Goal: Navigation & Orientation: Understand site structure

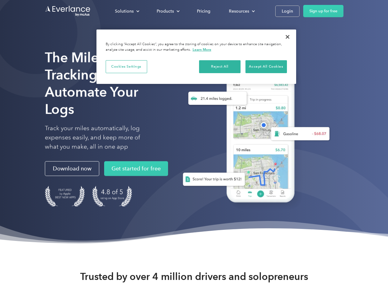
click at [127, 11] on div "Solutions" at bounding box center [124, 11] width 19 height 8
click at [168, 11] on div "Products" at bounding box center [165, 11] width 17 height 8
click at [241, 11] on div "Resources" at bounding box center [239, 11] width 20 height 8
click at [126, 66] on button "Cookies Settings" at bounding box center [127, 66] width 42 height 13
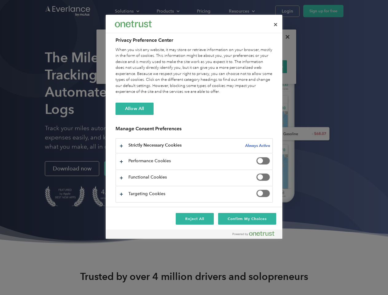
click at [220, 66] on div "When you visit any website, it may store or retrieve information on your browse…" at bounding box center [194, 71] width 157 height 48
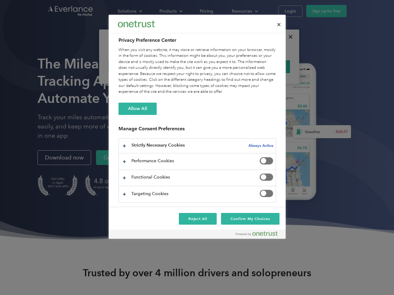
click at [266, 66] on div "When you visit any website, it may store or retrieve information on your browse…" at bounding box center [196, 71] width 157 height 48
click at [288, 37] on div at bounding box center [197, 147] width 394 height 295
